Goal: Task Accomplishment & Management: Manage account settings

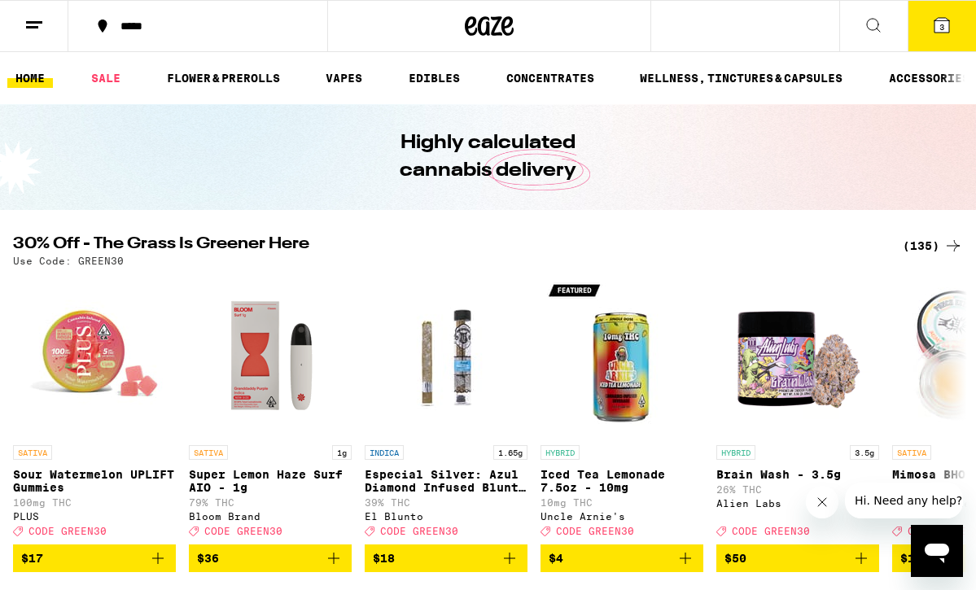
click at [30, 27] on line at bounding box center [32, 27] width 12 height 0
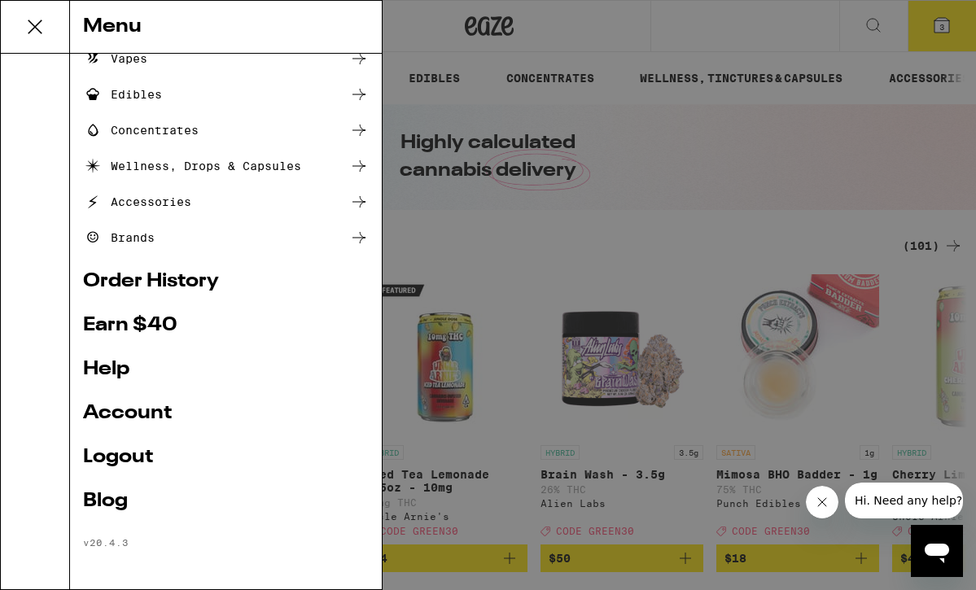
click at [112, 452] on link "Logout" at bounding box center [226, 458] width 286 height 20
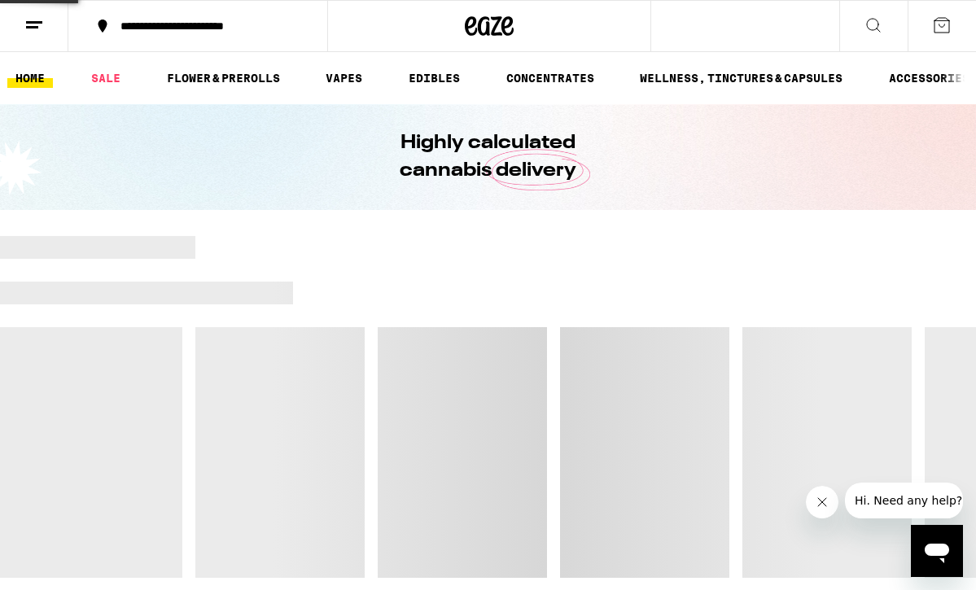
scroll to position [49, 0]
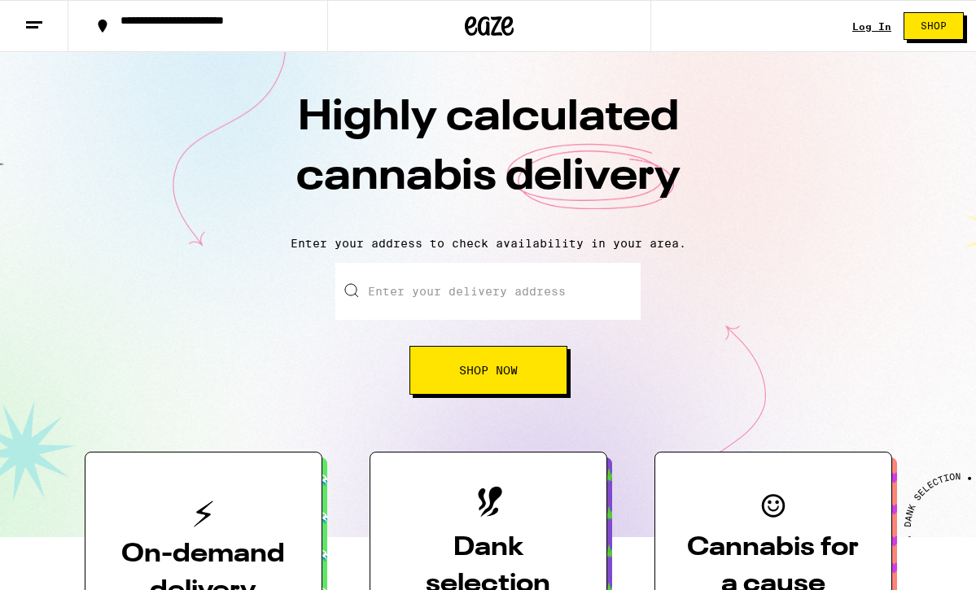
click at [32, 22] on line at bounding box center [34, 22] width 16 height 0
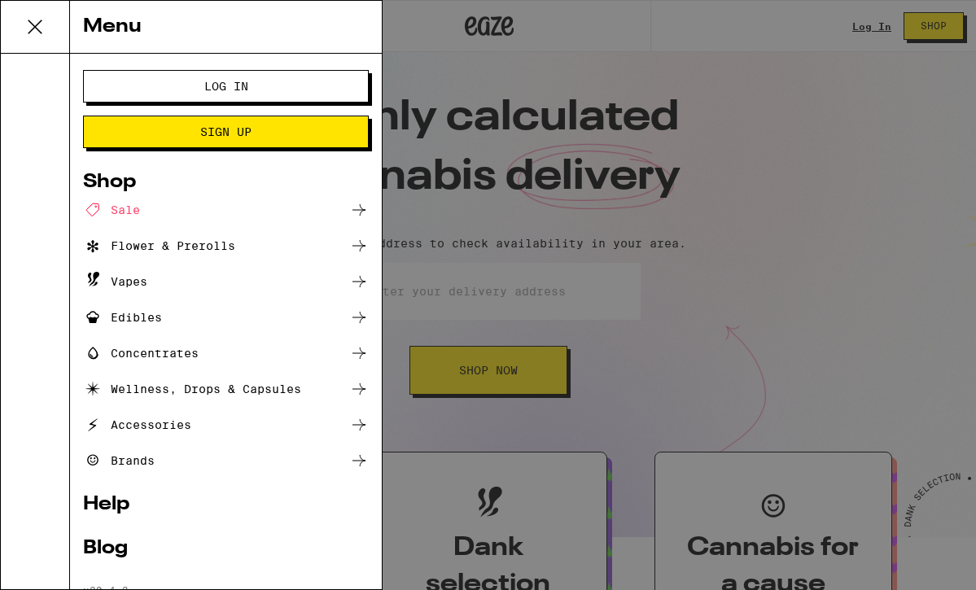
click at [147, 102] on button "Log In" at bounding box center [226, 86] width 286 height 33
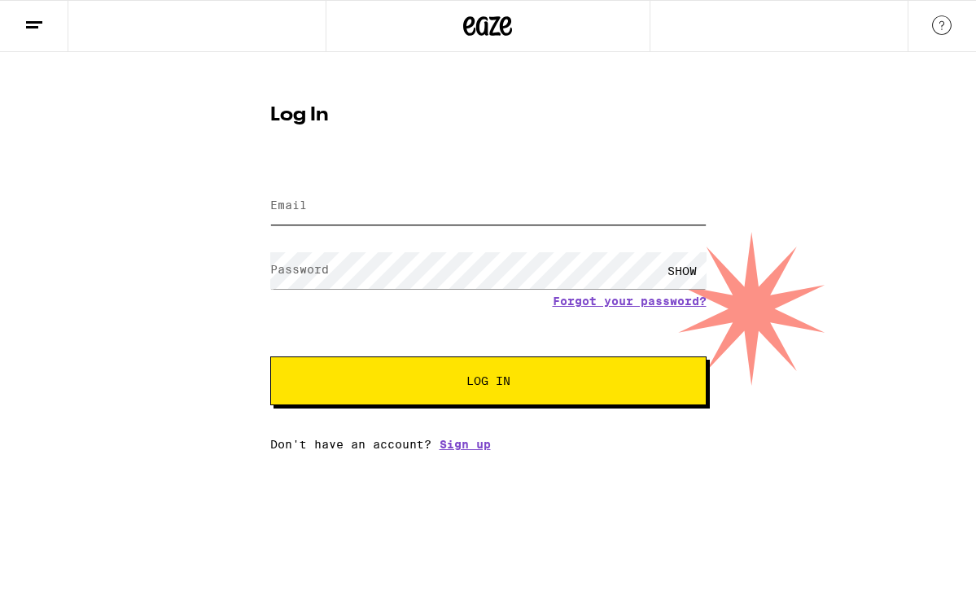
type input "[EMAIL_ADDRESS][DOMAIN_NAME]"
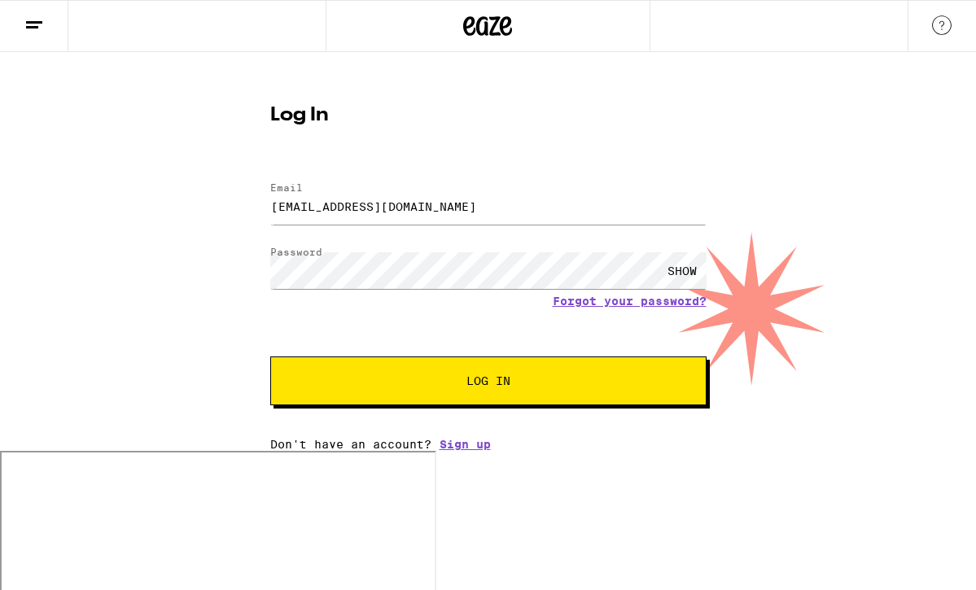
click at [483, 95] on div "Log In Email Email [EMAIL_ADDRESS][DOMAIN_NAME] Password Password SHOW Forgot y…" at bounding box center [488, 272] width 469 height 358
click at [409, 385] on span "Log In" at bounding box center [488, 380] width 304 height 11
